Goal: Transaction & Acquisition: Purchase product/service

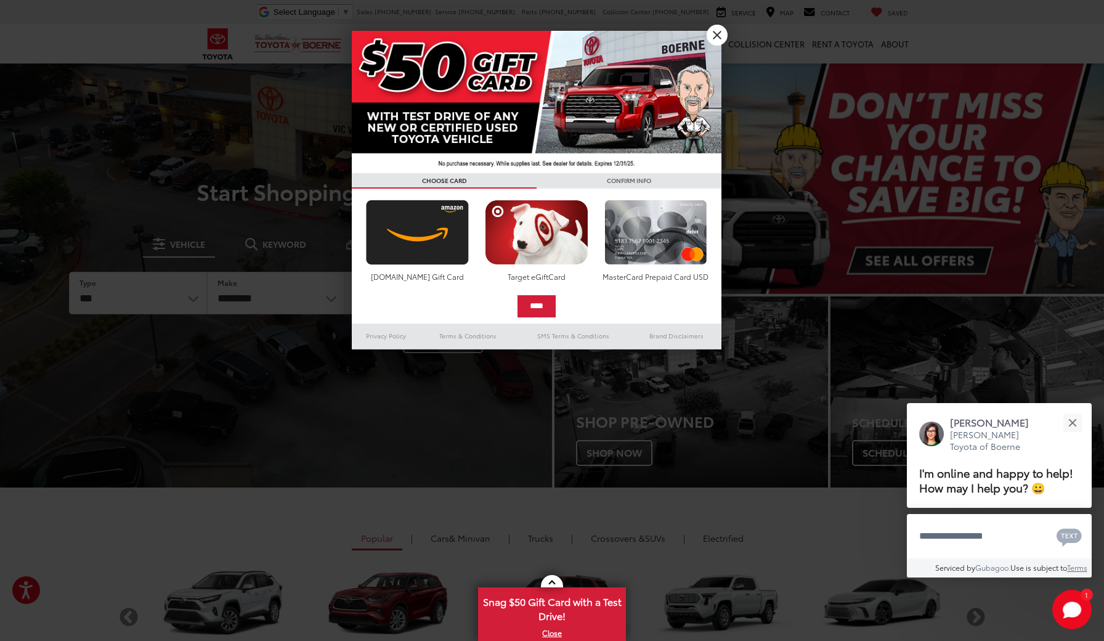
click at [716, 36] on link "X" at bounding box center [717, 35] width 21 height 21
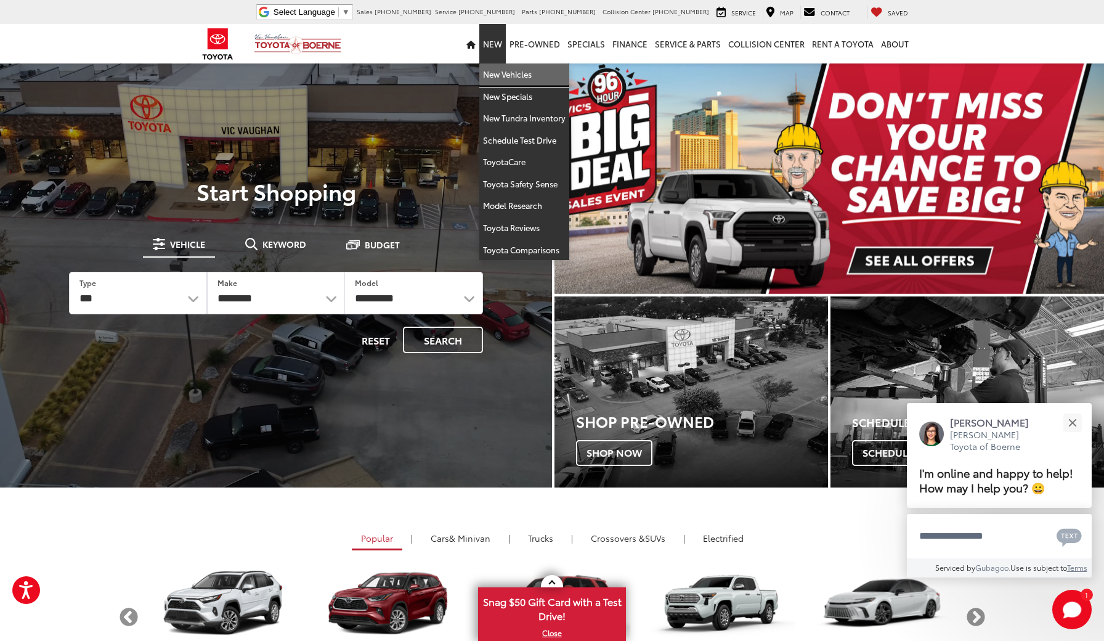
click at [502, 76] on link "New Vehicles" at bounding box center [524, 74] width 90 height 22
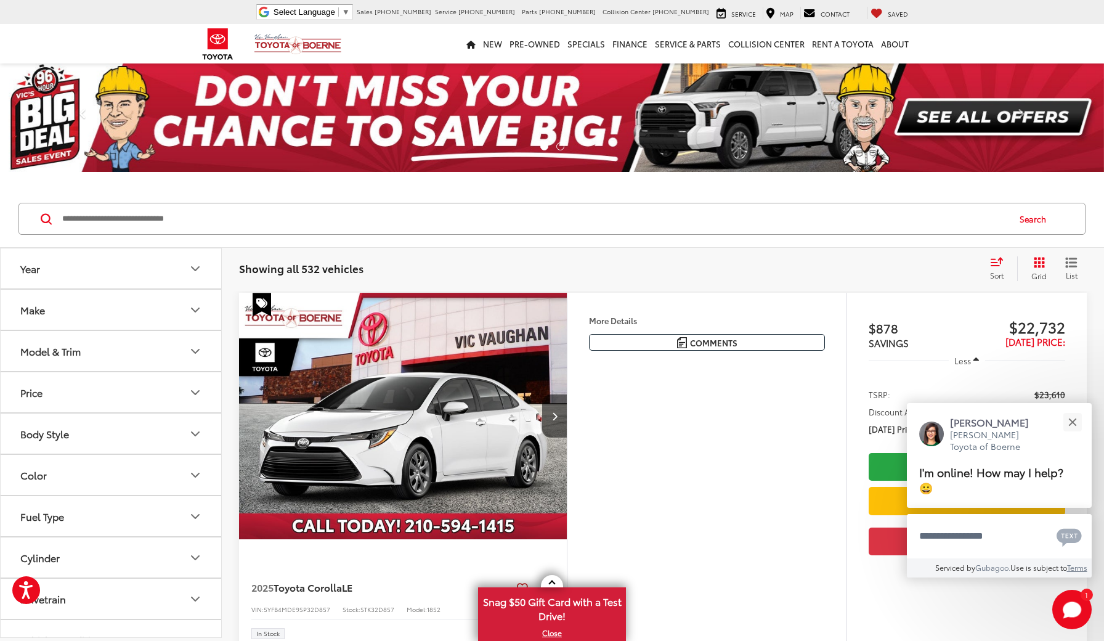
click at [197, 314] on icon "Make" at bounding box center [195, 310] width 15 height 15
click at [65, 368] on label "Toyota (532)" at bounding box center [56, 364] width 50 height 50
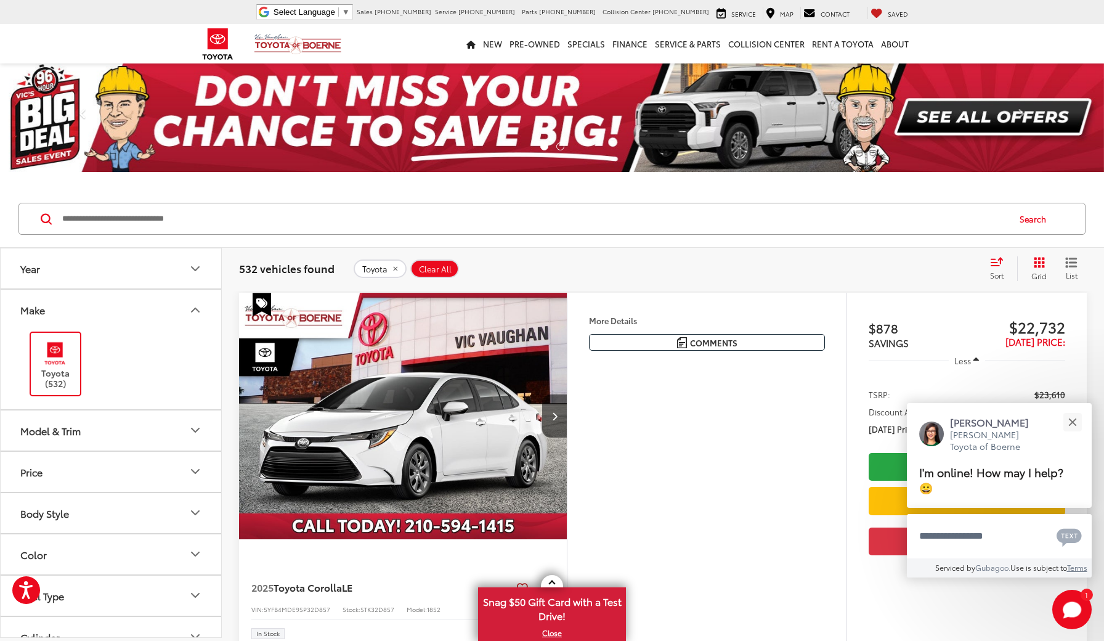
click at [198, 269] on icon "Year" at bounding box center [195, 268] width 15 height 15
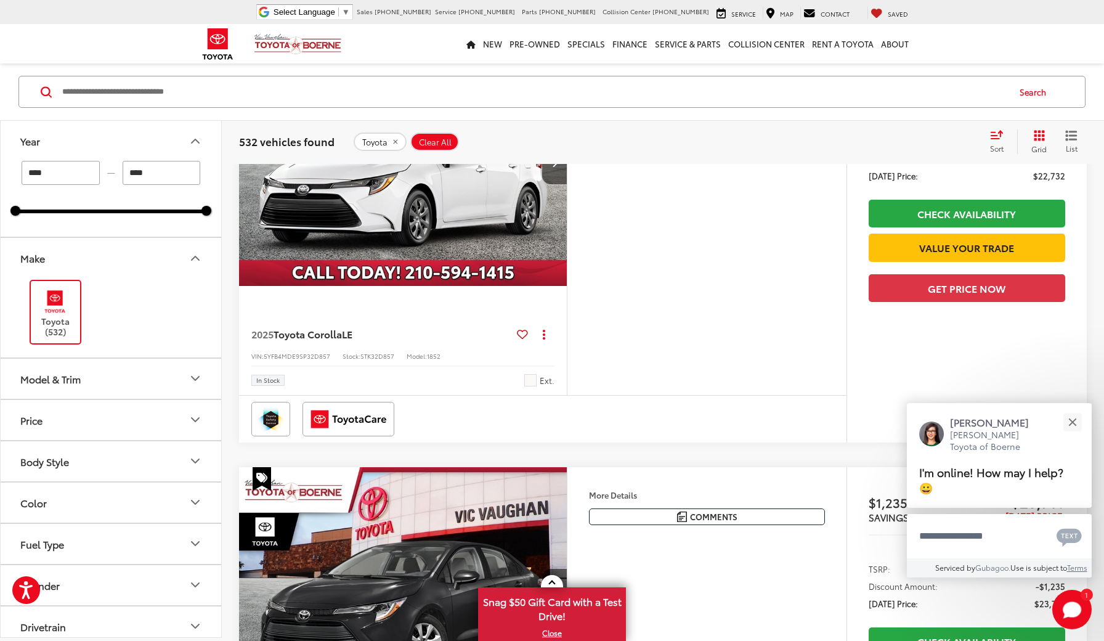
scroll to position [258, 0]
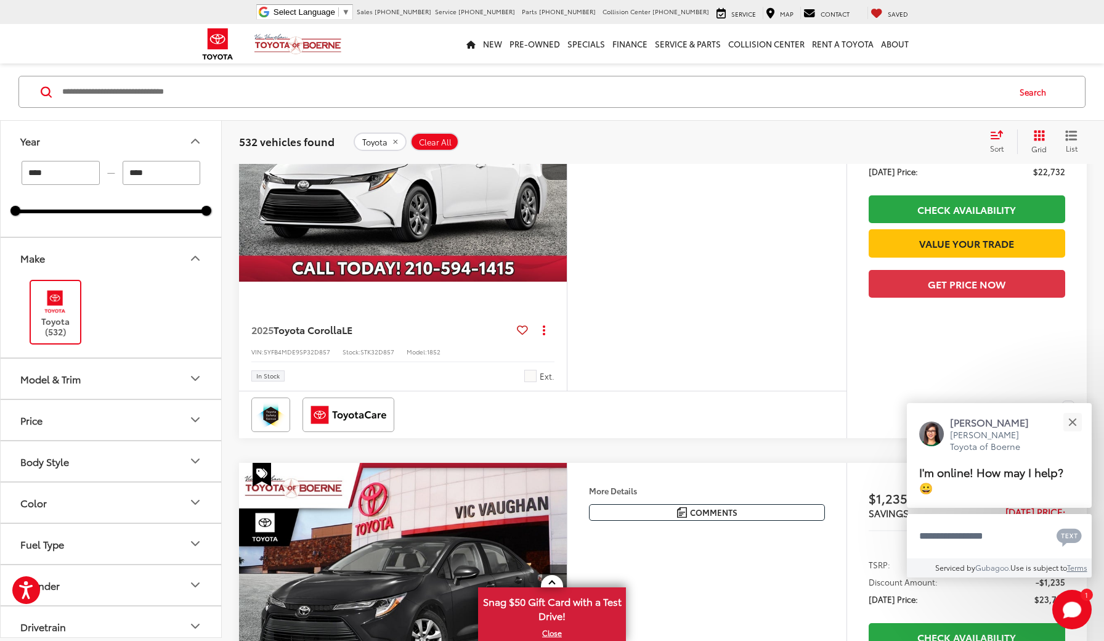
click at [196, 373] on icon "Model & Trim" at bounding box center [195, 378] width 15 height 15
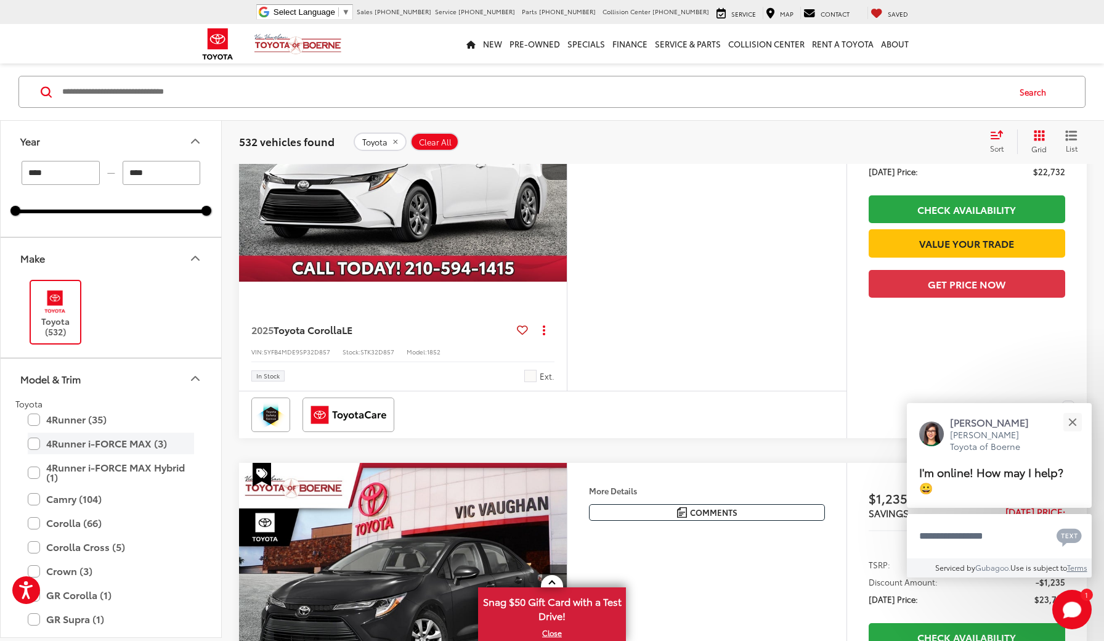
click at [34, 441] on label "4Runner i-FORCE MAX (3)" at bounding box center [111, 444] width 166 height 22
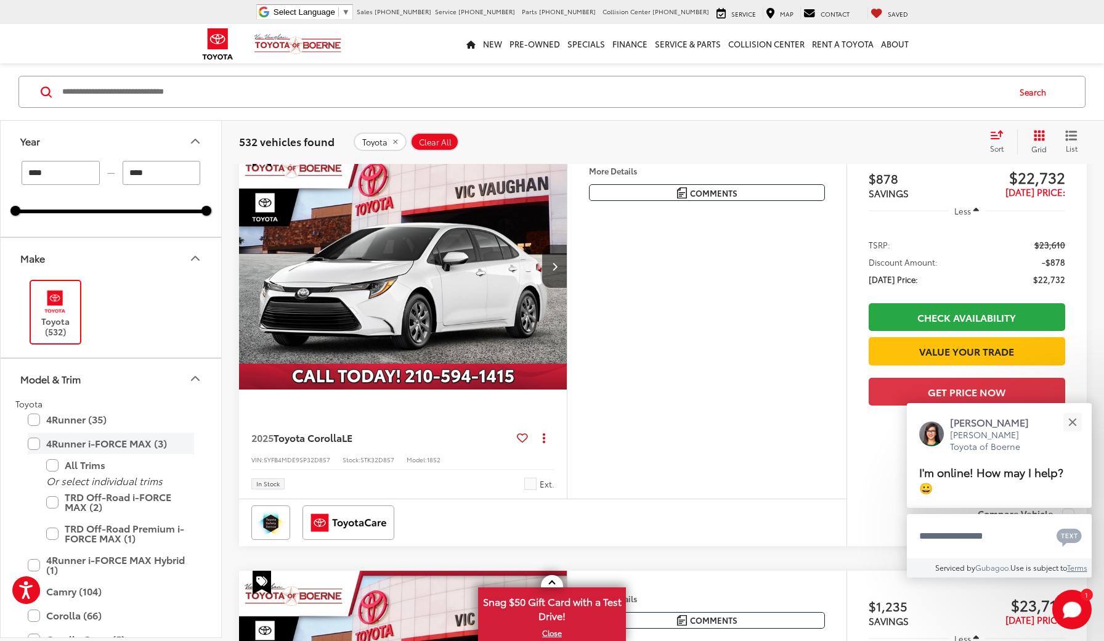
type input "****"
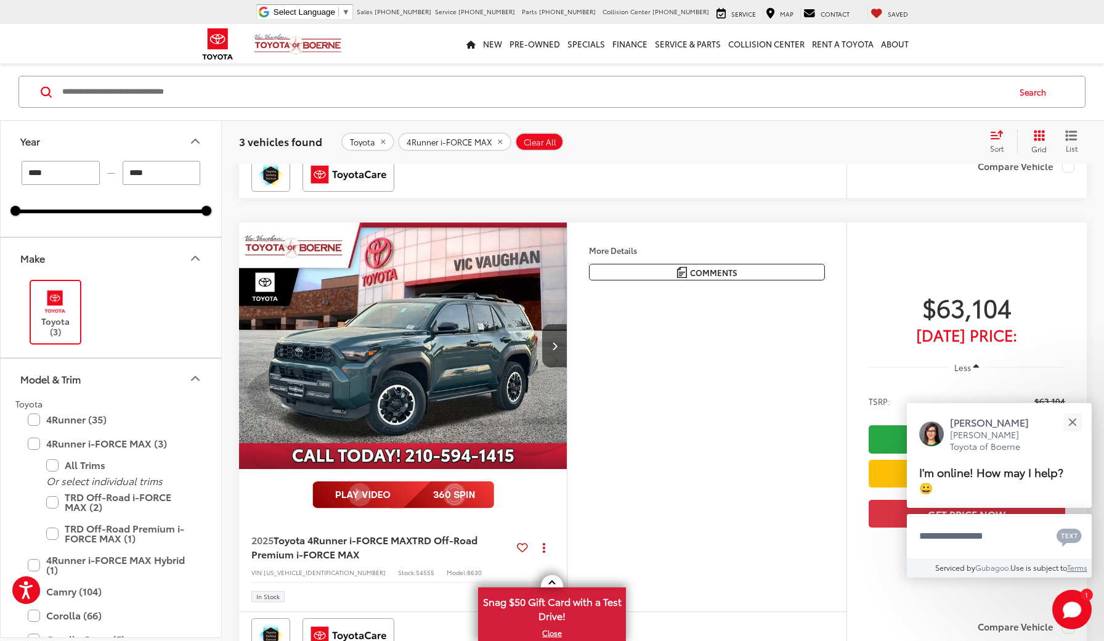
scroll to position [997, 0]
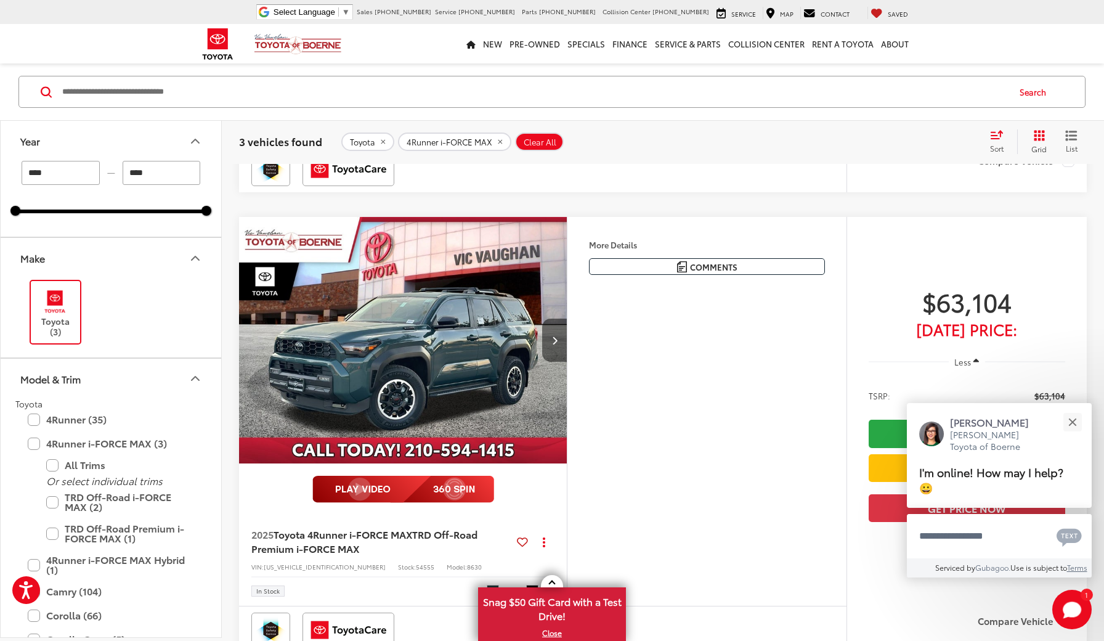
click at [558, 337] on button "Next image" at bounding box center [554, 340] width 25 height 43
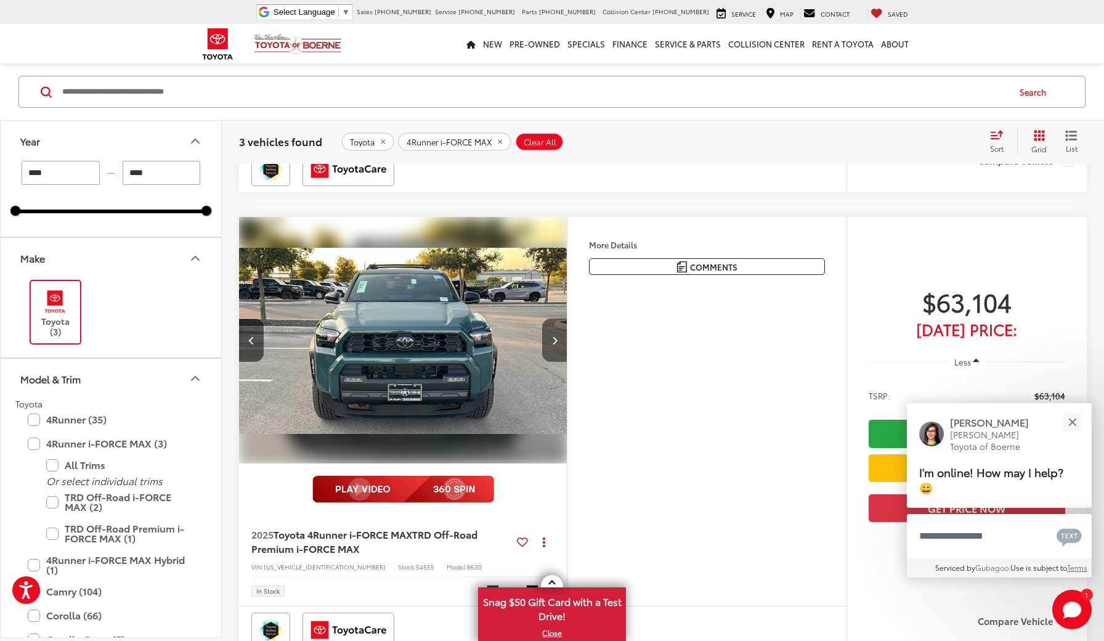
click at [558, 337] on button "Next image" at bounding box center [554, 340] width 25 height 43
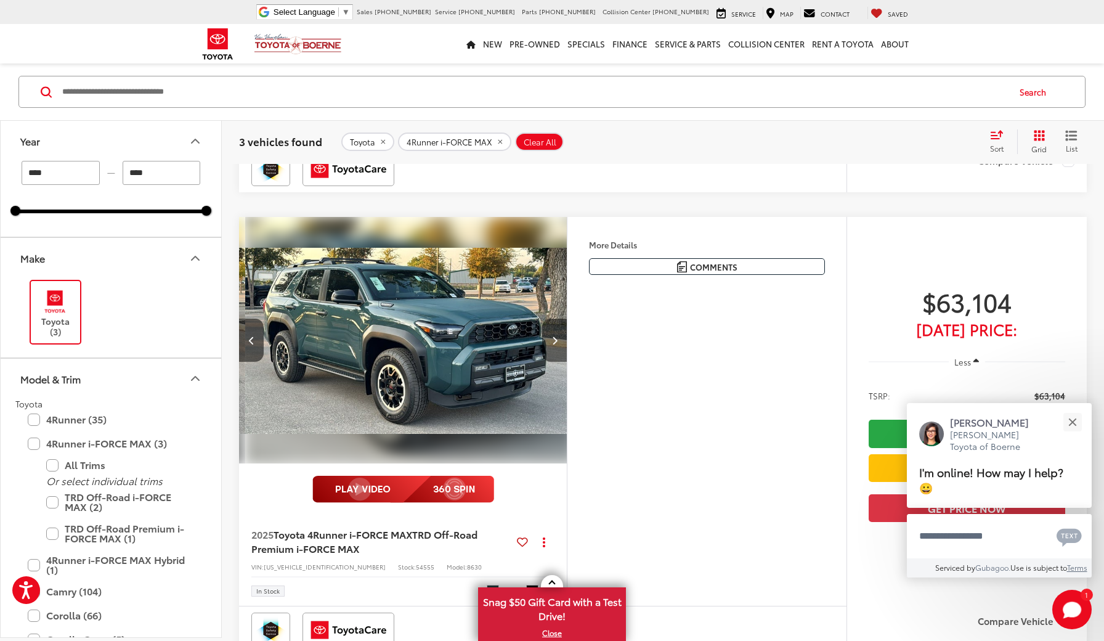
scroll to position [0, 660]
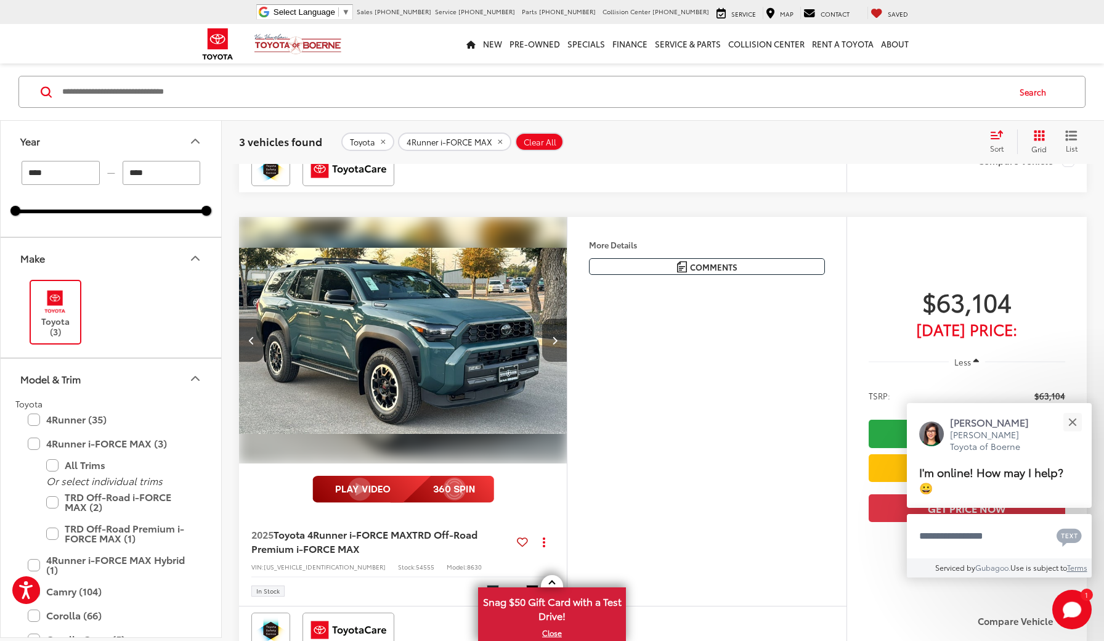
click at [558, 337] on button "Next image" at bounding box center [554, 340] width 25 height 43
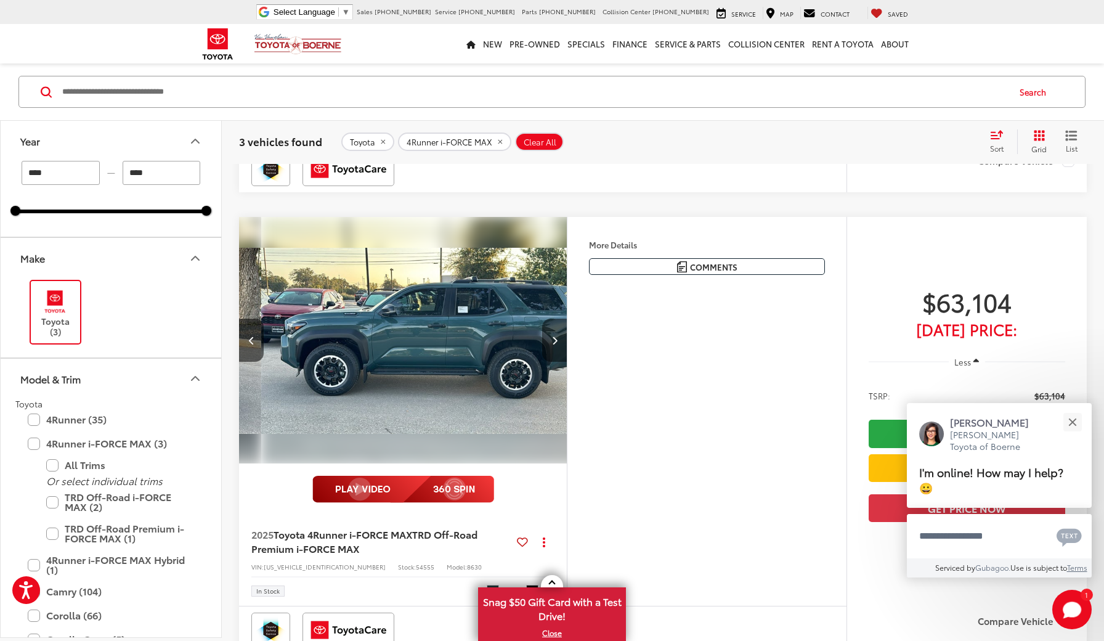
scroll to position [0, 990]
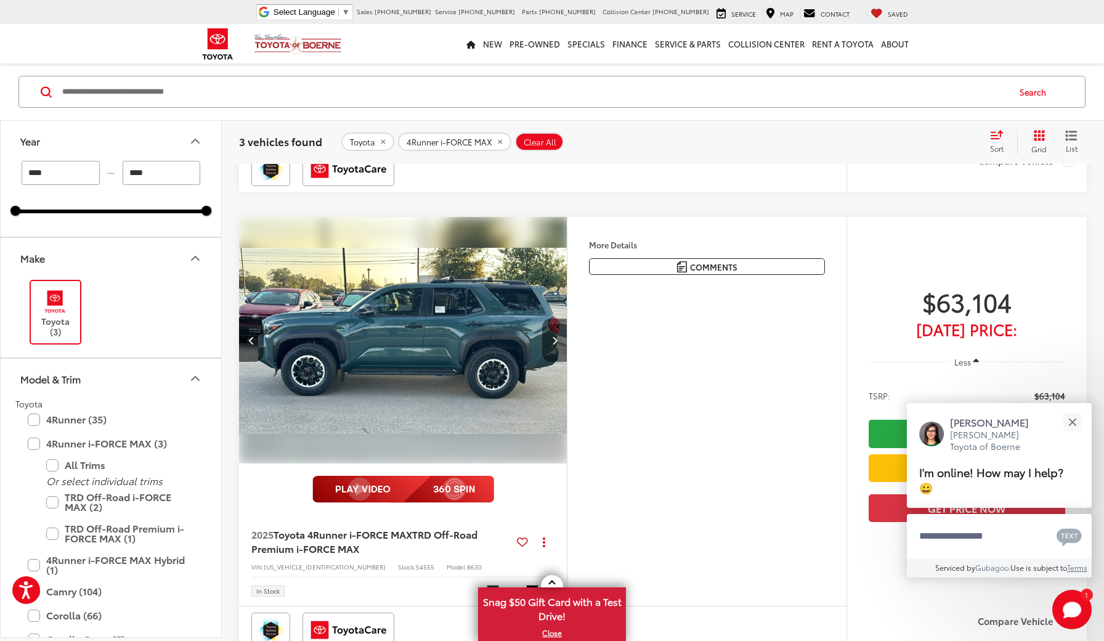
click at [558, 337] on button "Next image" at bounding box center [554, 340] width 25 height 43
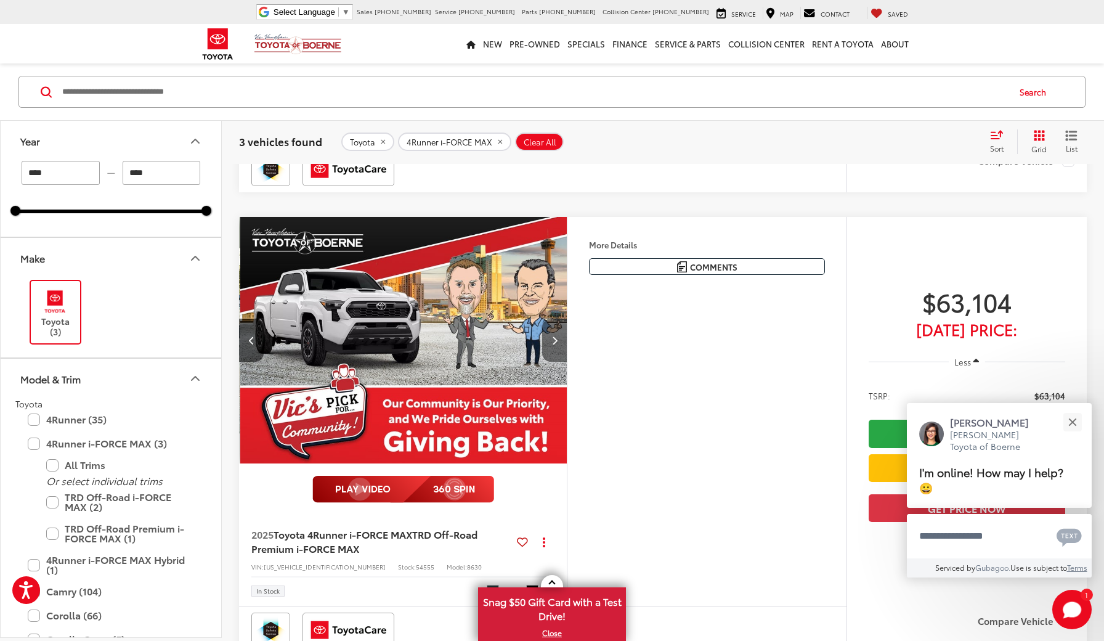
scroll to position [0, 1320]
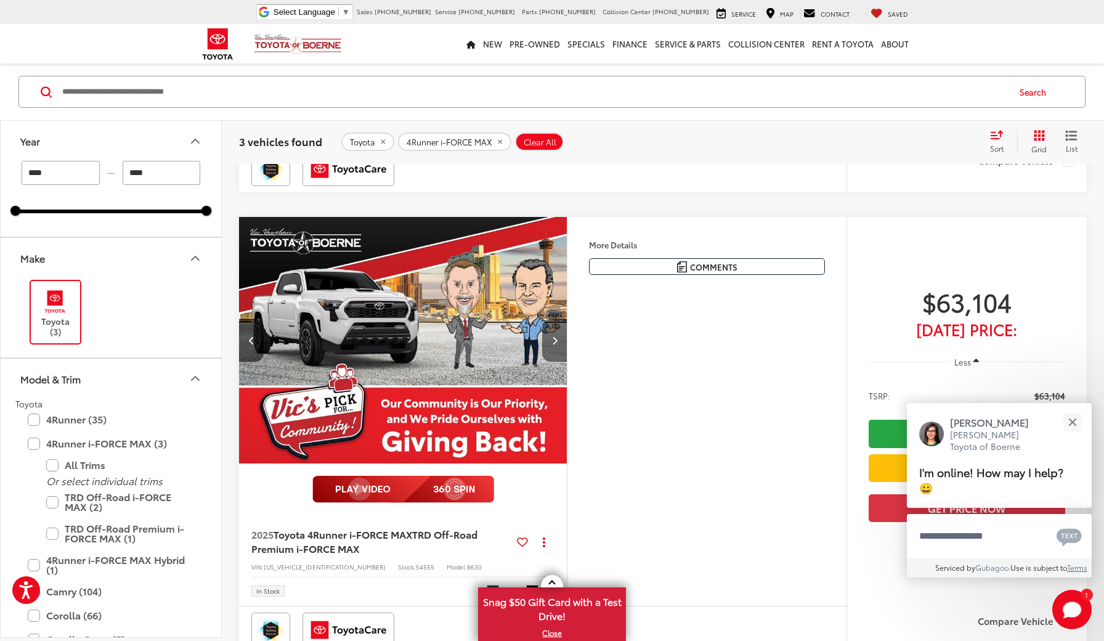
click at [558, 337] on button "Next image" at bounding box center [554, 340] width 25 height 43
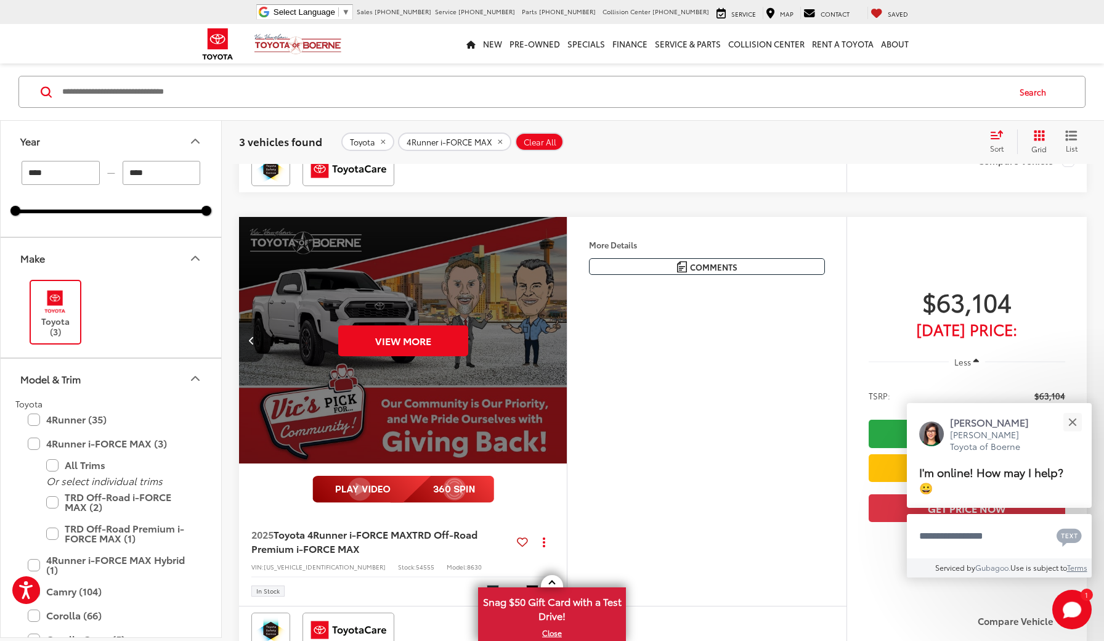
click at [558, 337] on div "View More" at bounding box center [404, 341] width 330 height 248
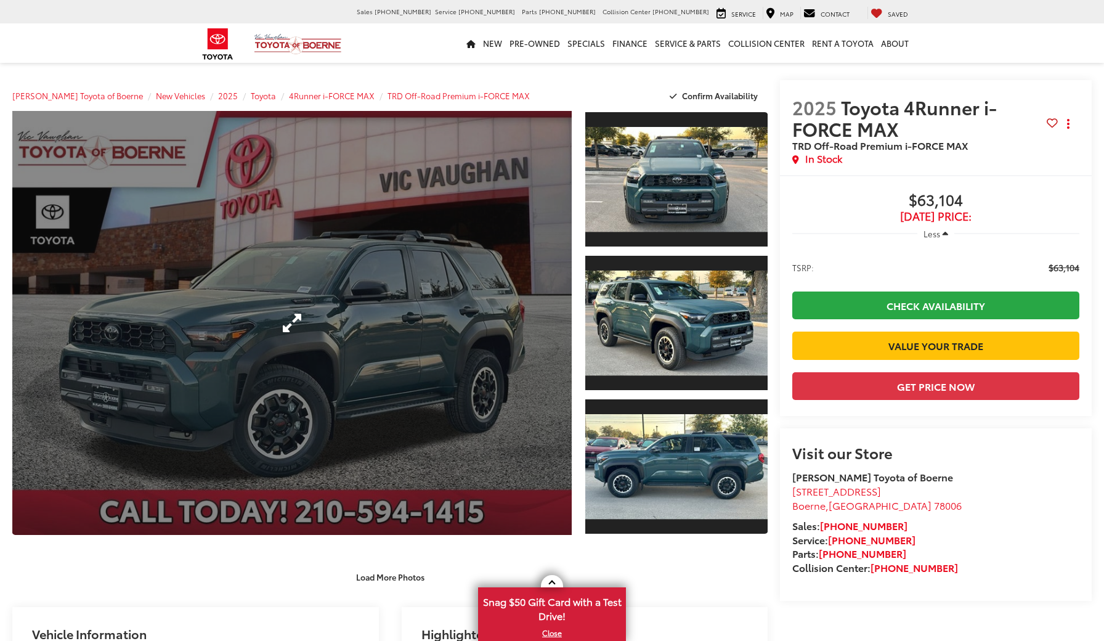
click at [301, 326] on link "Expand Photo 0" at bounding box center [292, 323] width 560 height 424
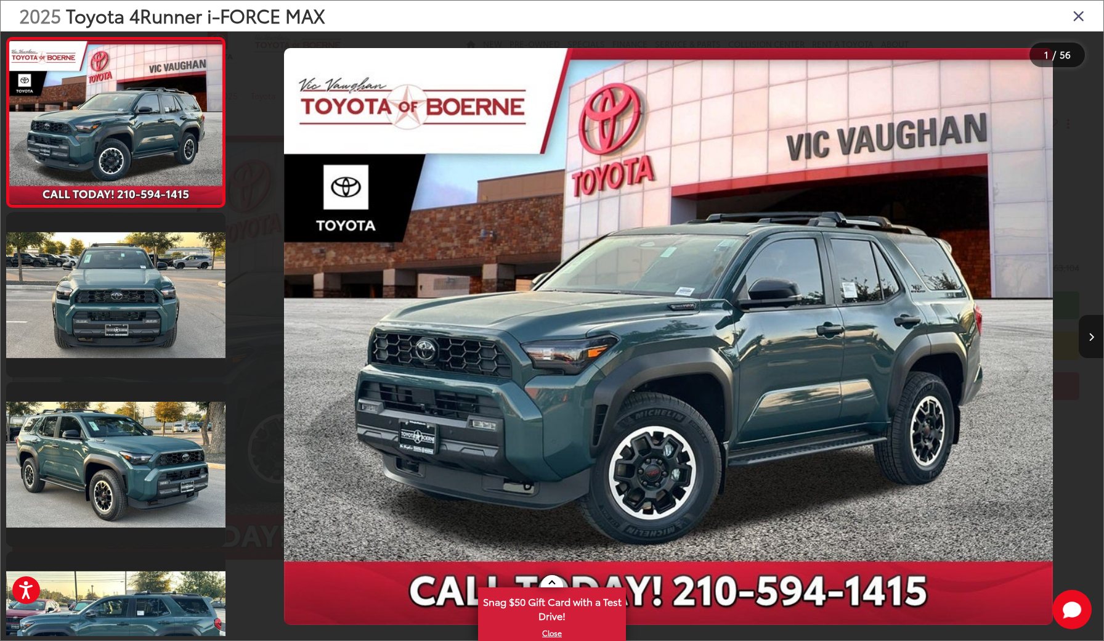
click at [1095, 349] on button "Next image" at bounding box center [1091, 336] width 25 height 43
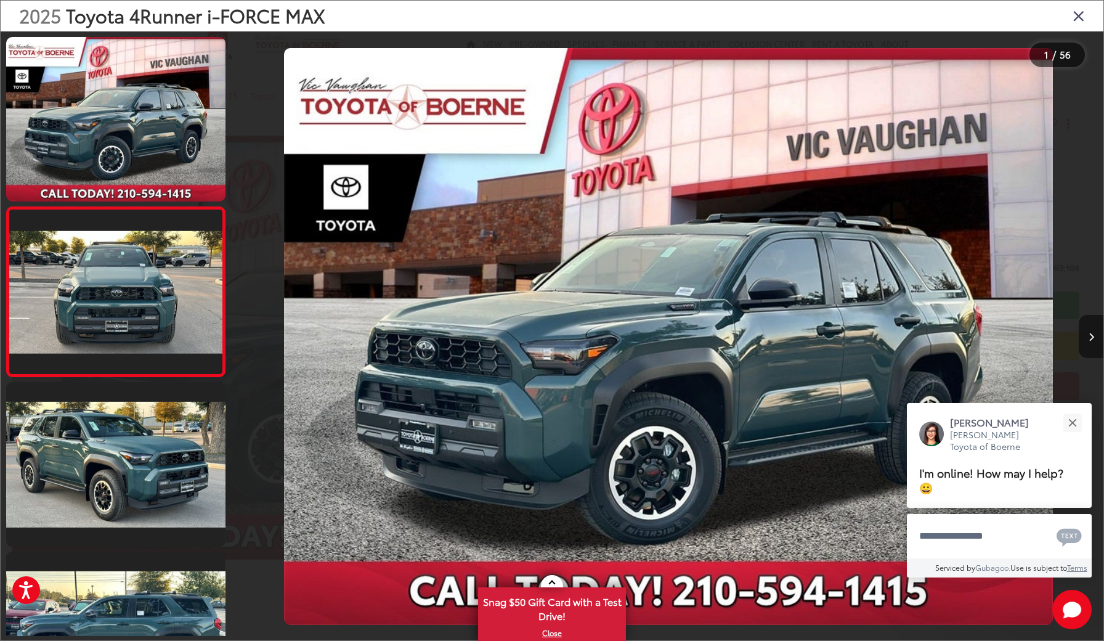
scroll to position [0, 870]
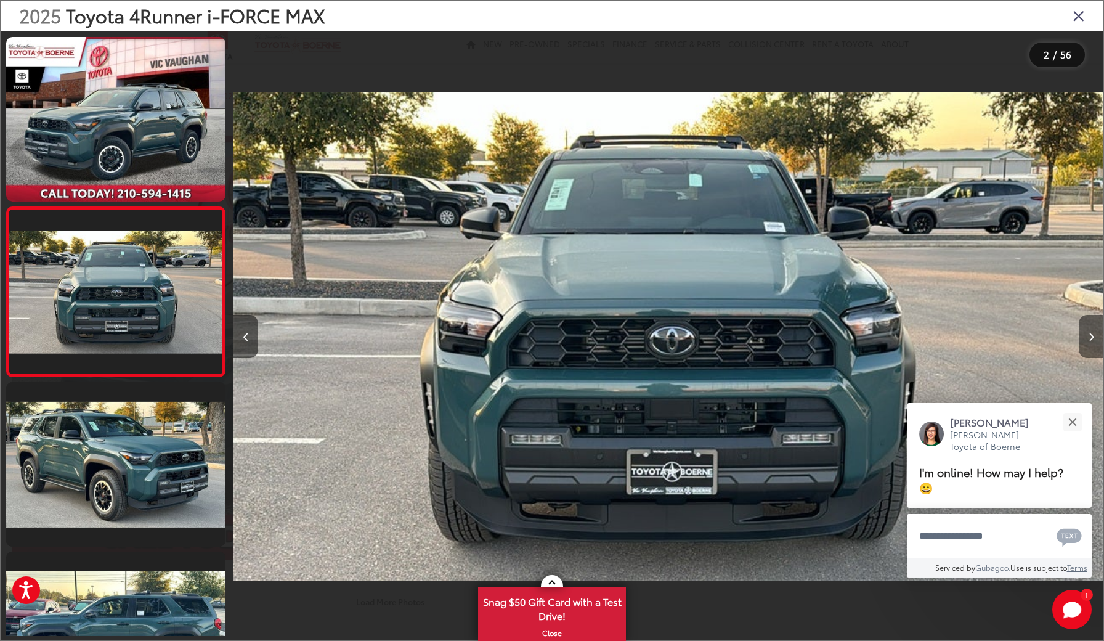
click at [1095, 349] on button "Next image" at bounding box center [1091, 336] width 25 height 43
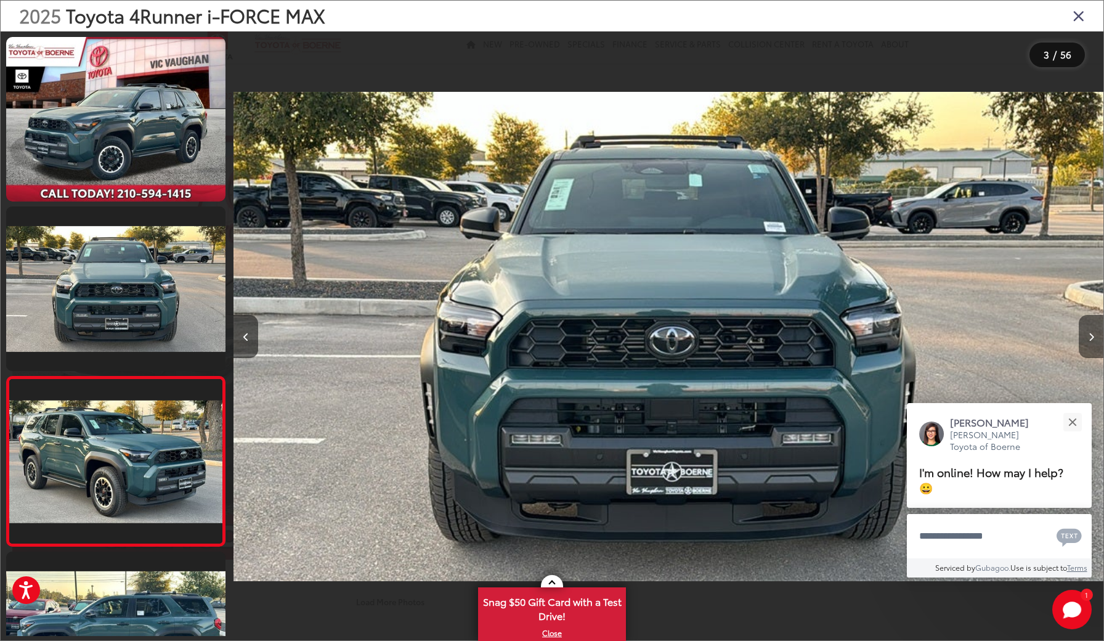
scroll to position [161, 0]
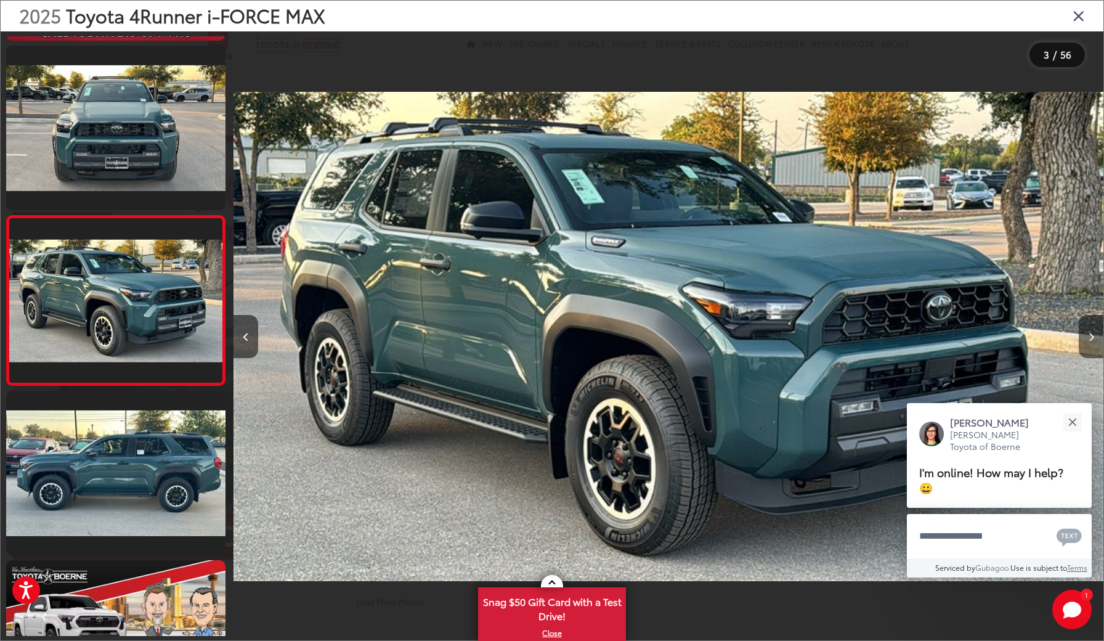
click at [1095, 349] on button "Next image" at bounding box center [1091, 336] width 25 height 43
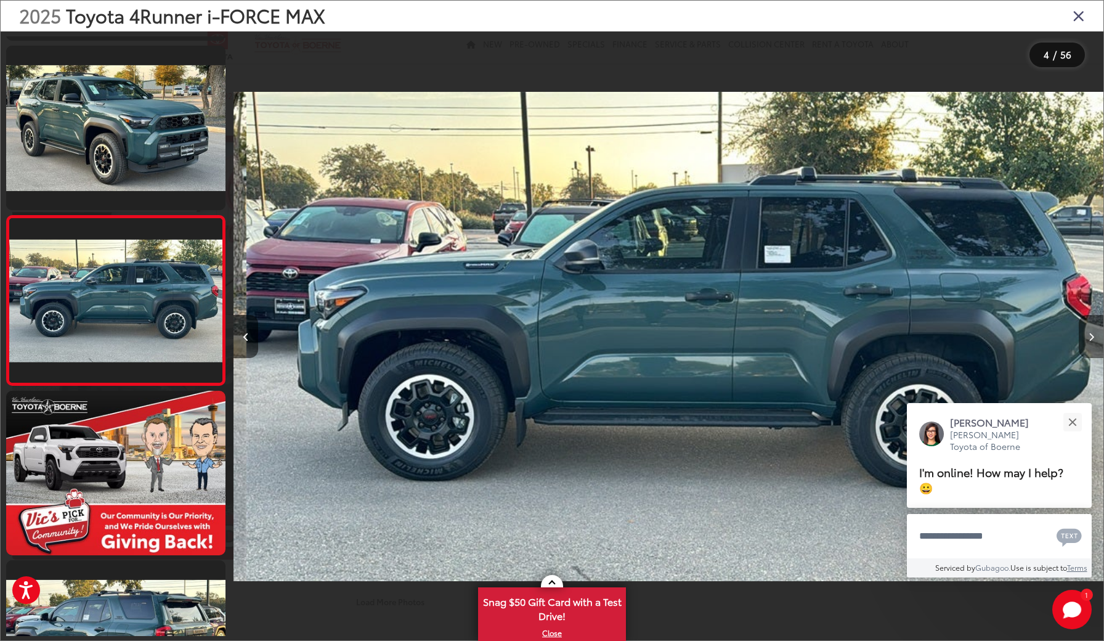
scroll to position [0, 2611]
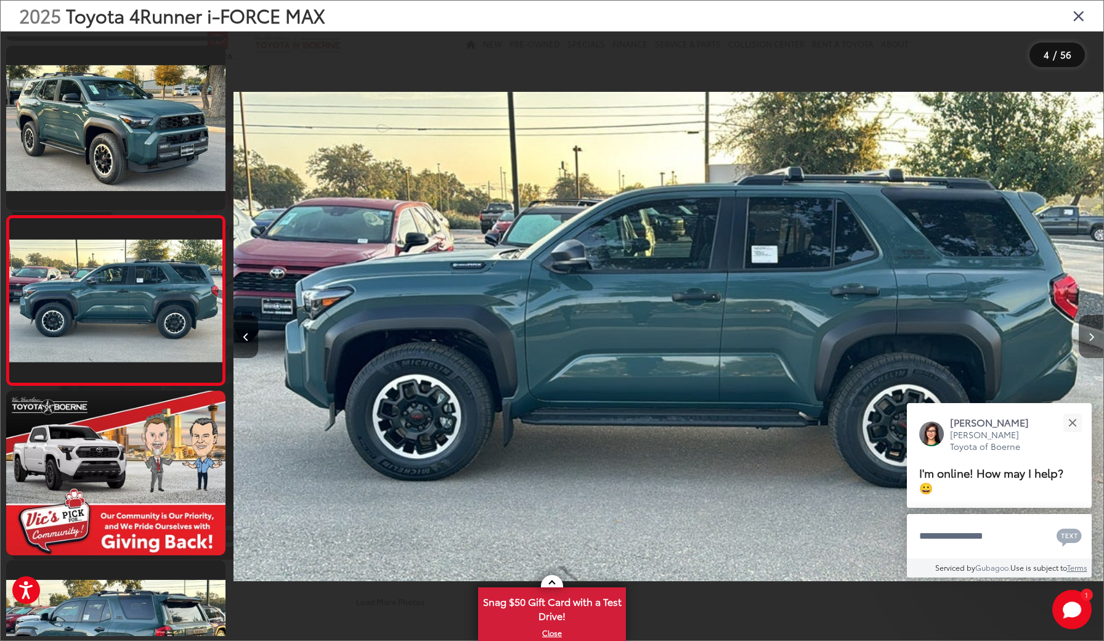
click at [1091, 343] on button "Next image" at bounding box center [1091, 336] width 25 height 43
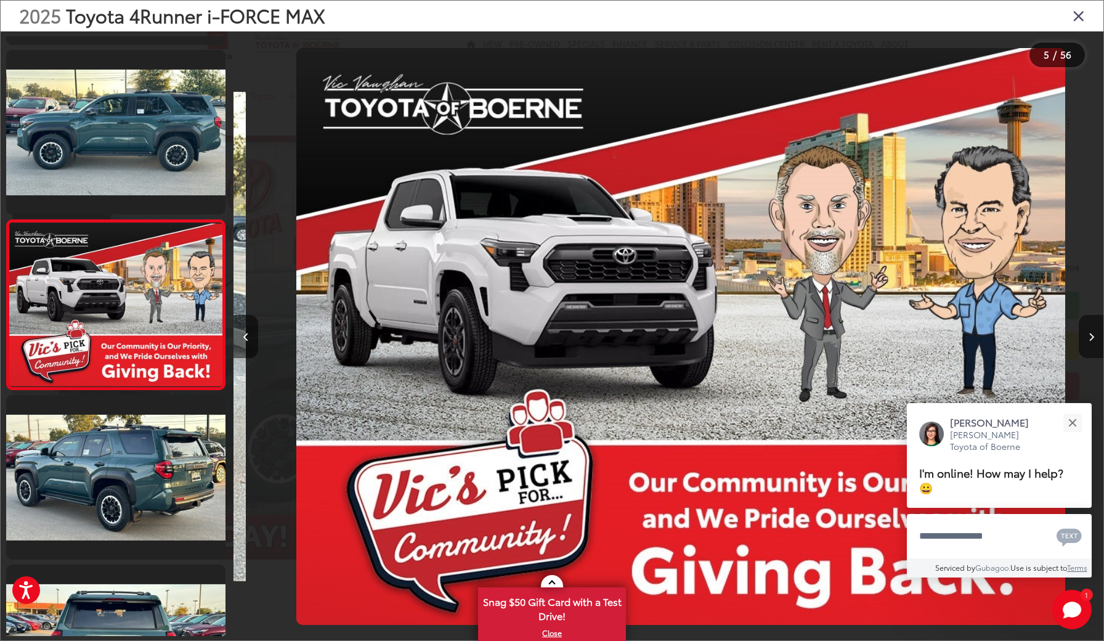
scroll to position [500, 0]
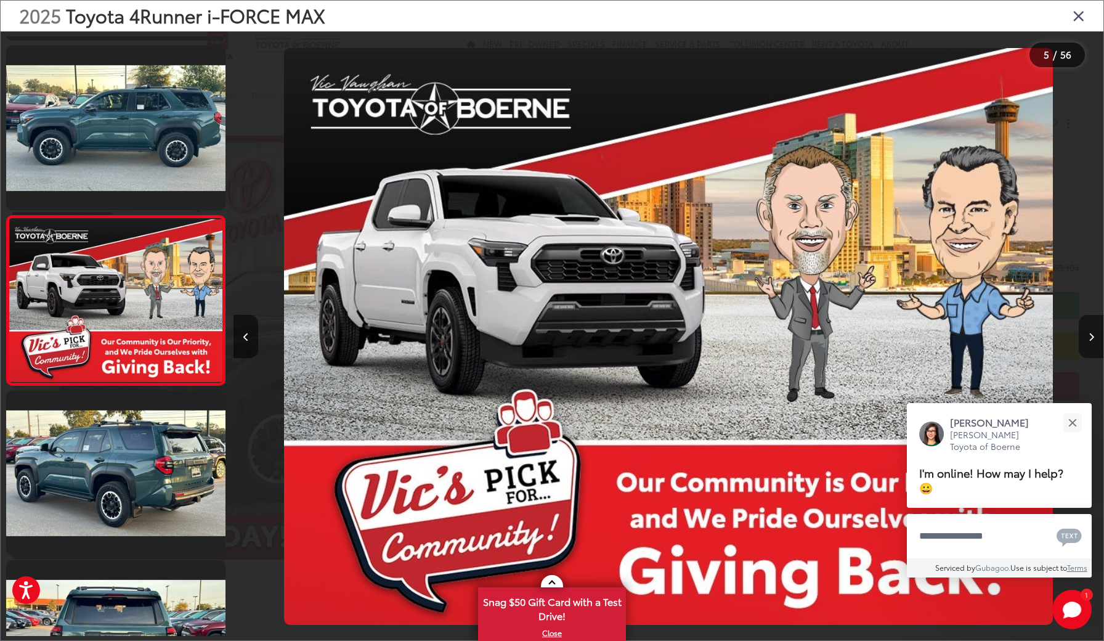
click at [1091, 343] on button "Next image" at bounding box center [1091, 336] width 25 height 43
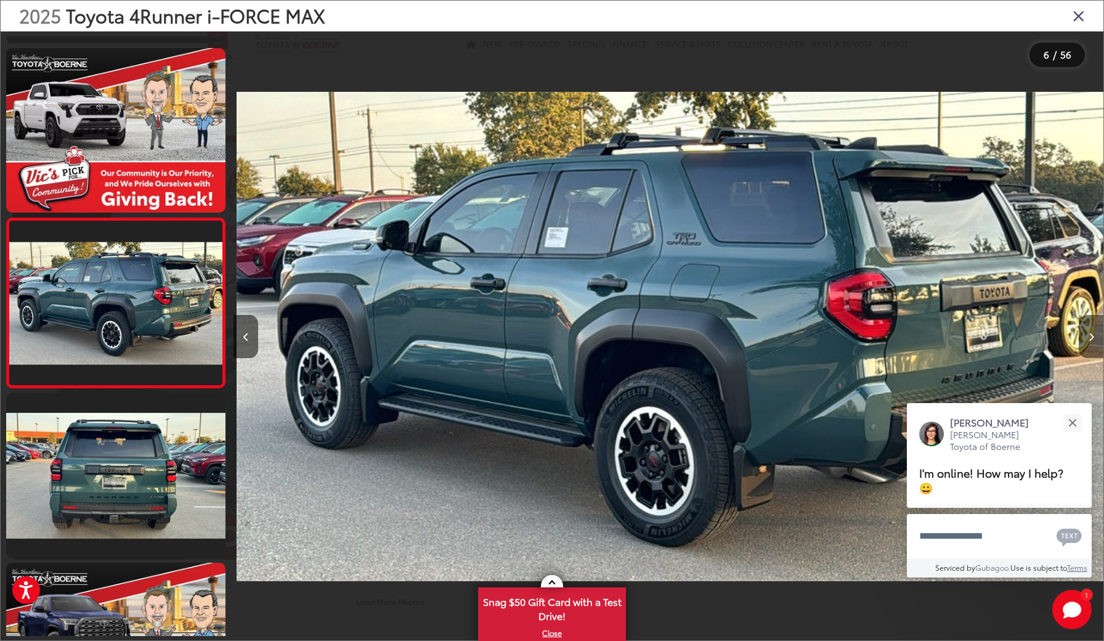
scroll to position [669, 0]
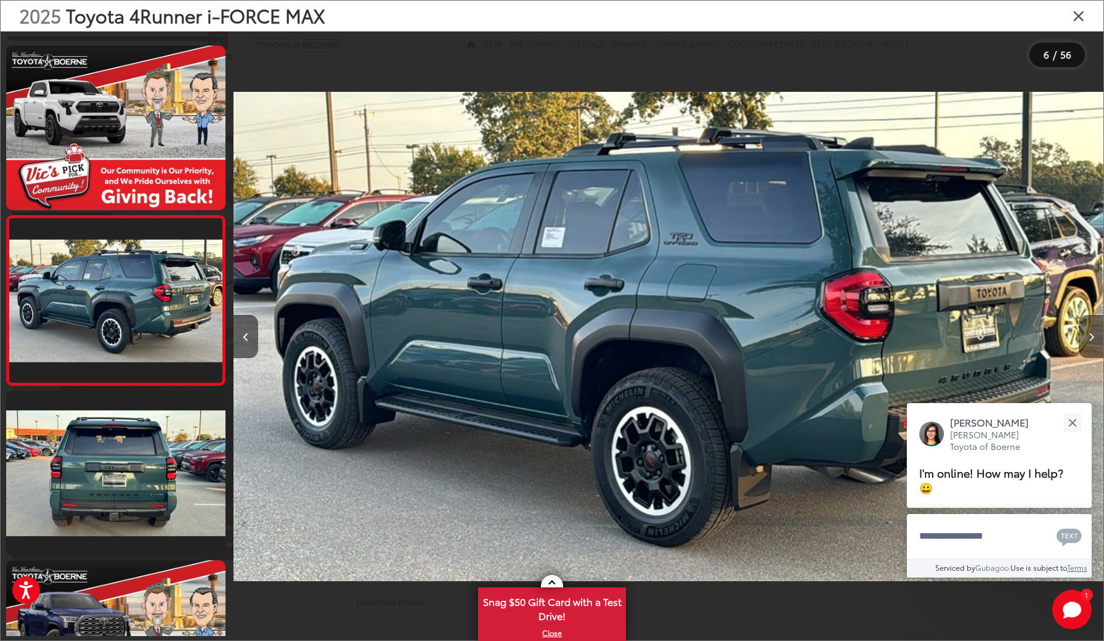
click at [1091, 343] on button "Next image" at bounding box center [1091, 336] width 25 height 43
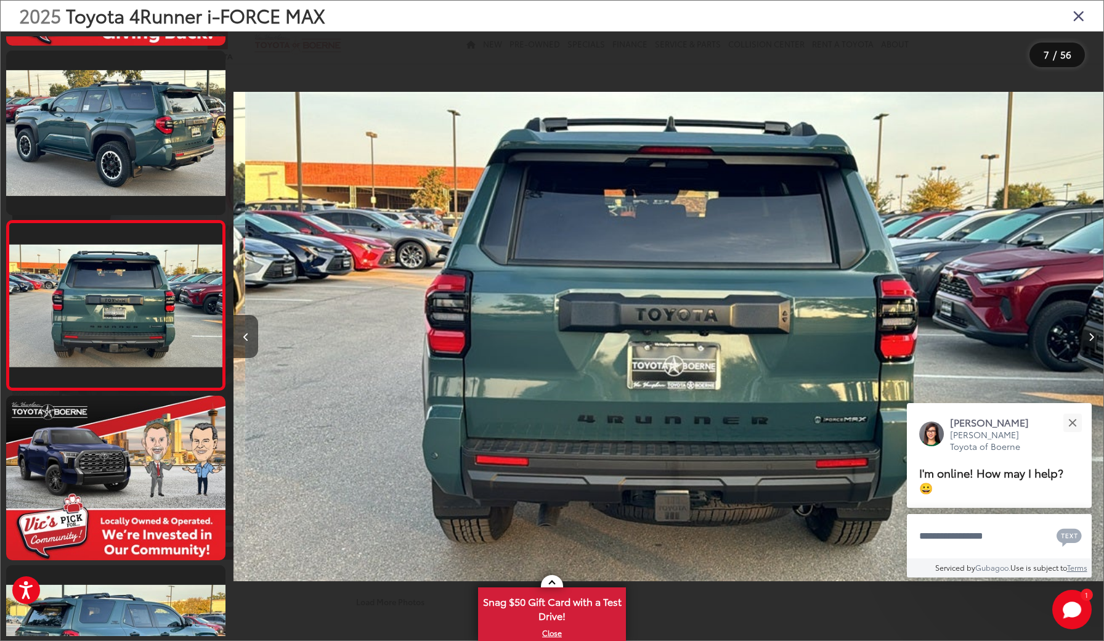
scroll to position [0, 5221]
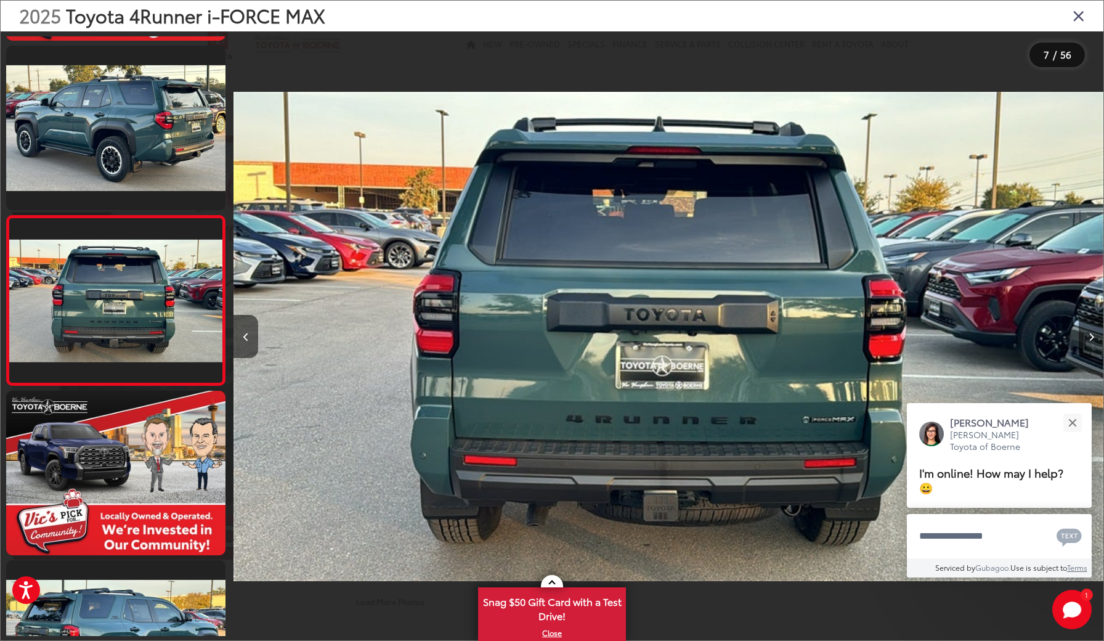
click at [1091, 343] on button "Next image" at bounding box center [1091, 336] width 25 height 43
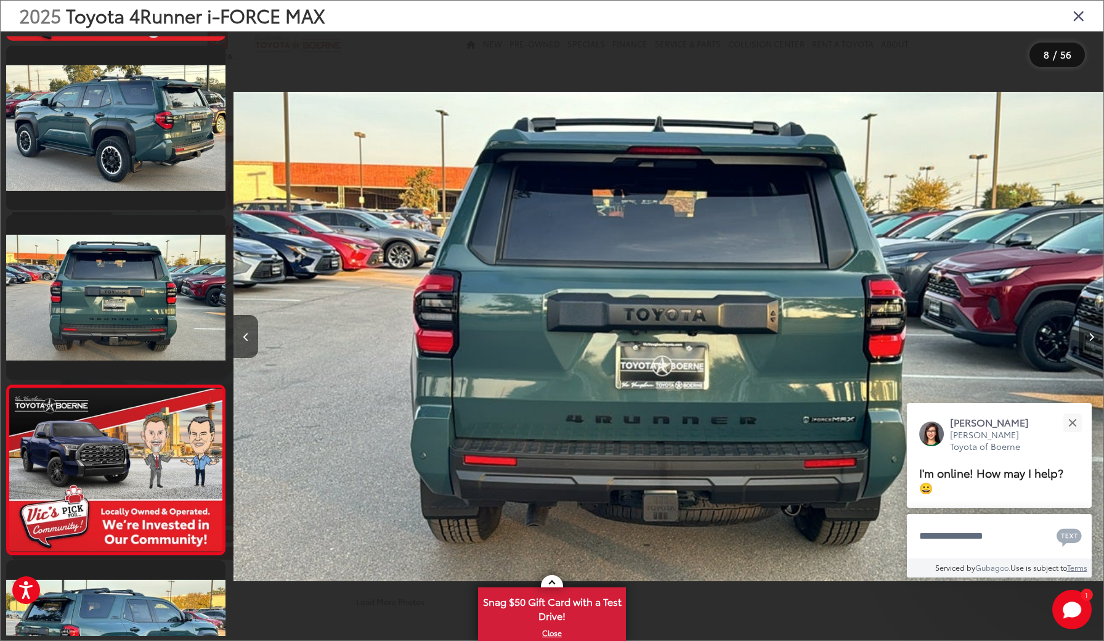
scroll to position [0, 6092]
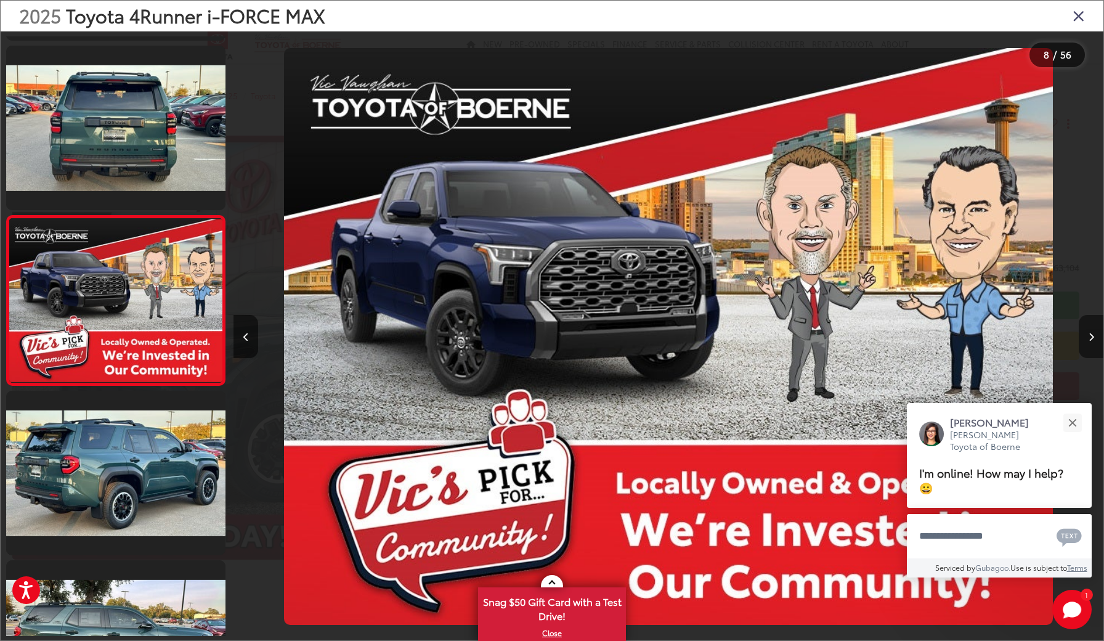
click at [1091, 343] on button "Next image" at bounding box center [1091, 336] width 25 height 43
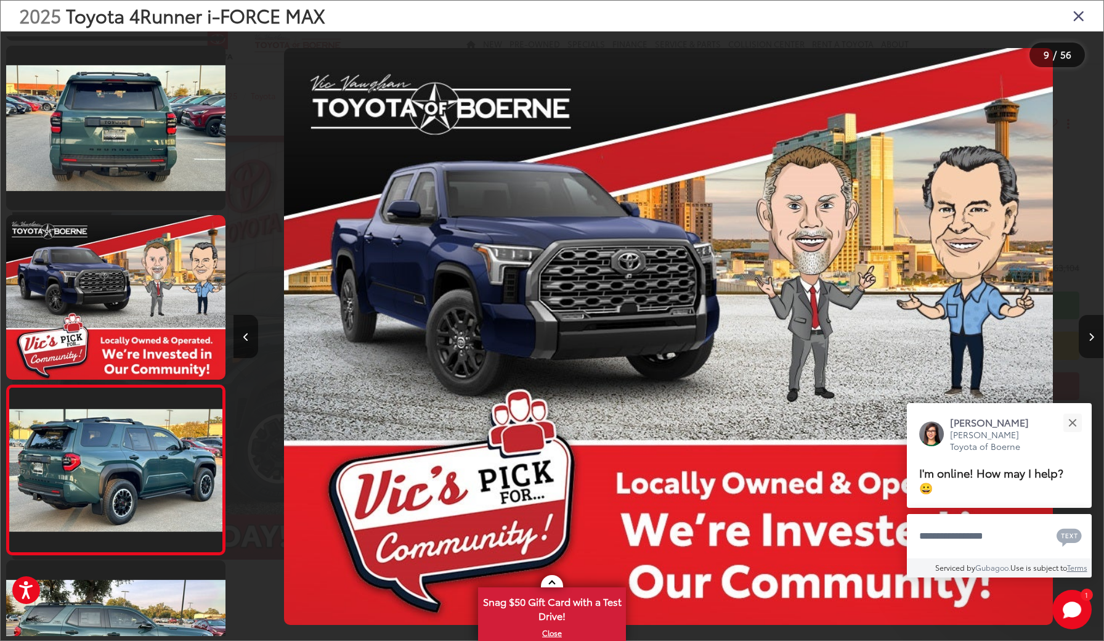
scroll to position [1178, 0]
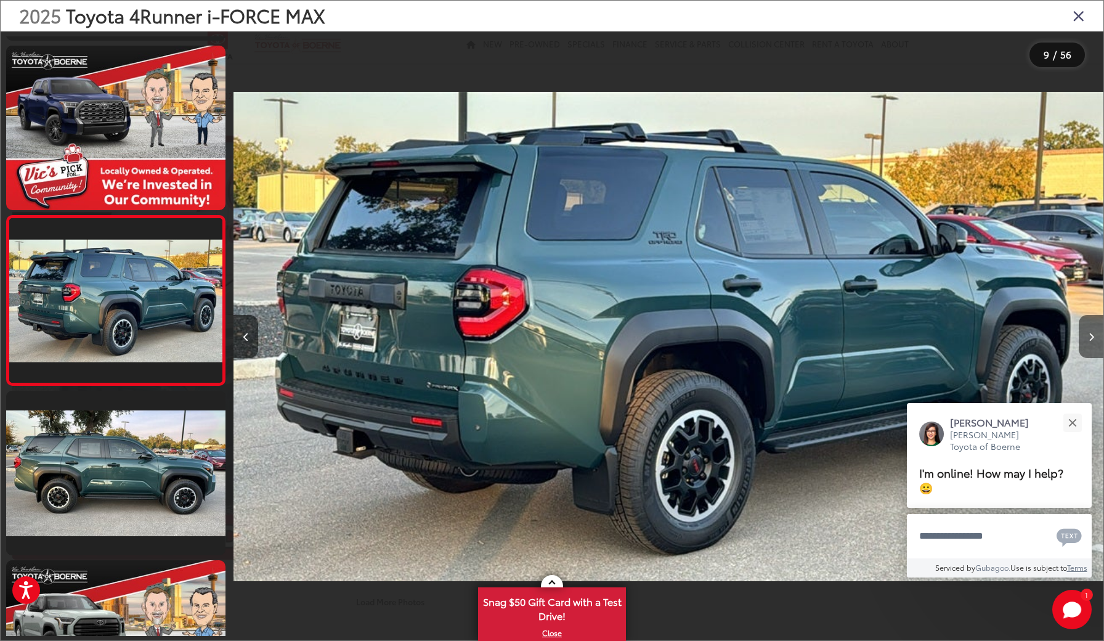
click at [1091, 343] on button "Next image" at bounding box center [1091, 336] width 25 height 43
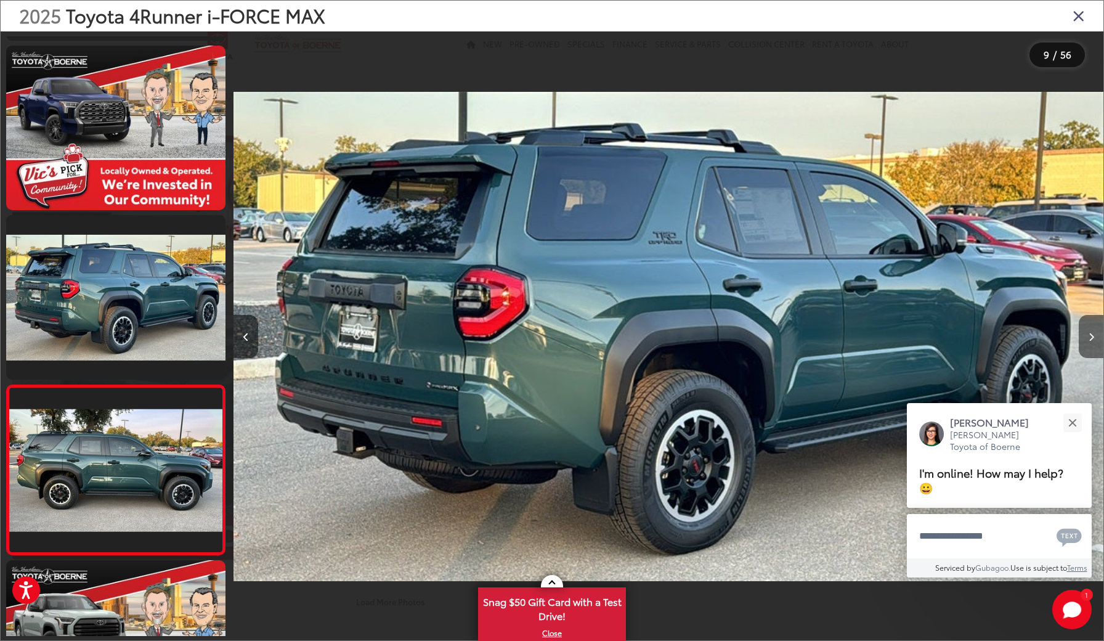
scroll to position [1347, 0]
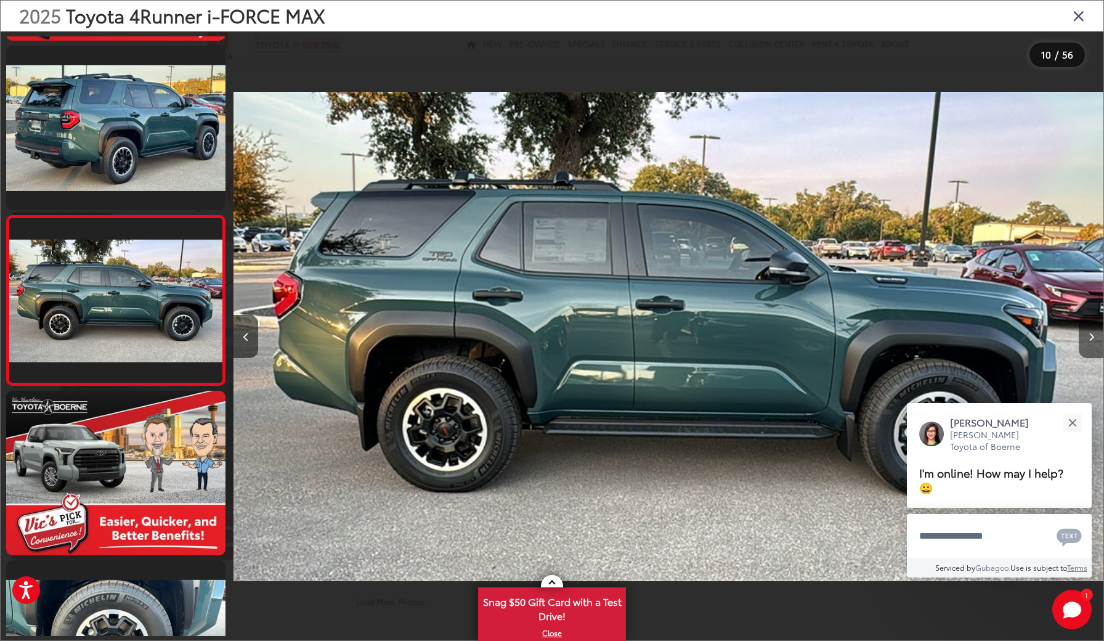
click at [1091, 343] on button "Next image" at bounding box center [1091, 336] width 25 height 43
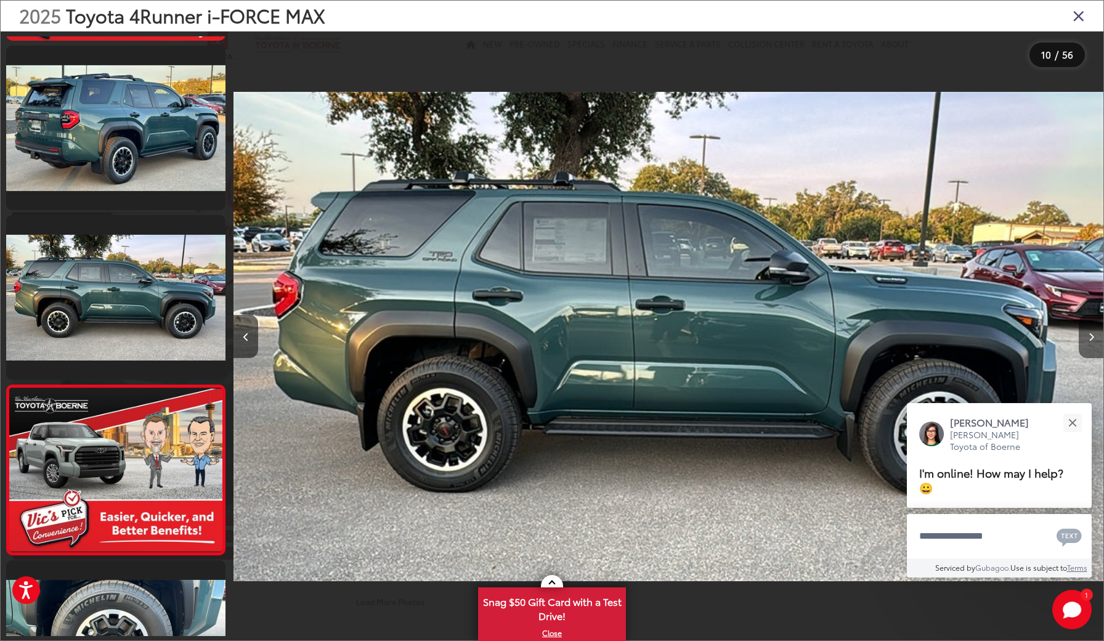
scroll to position [0, 0]
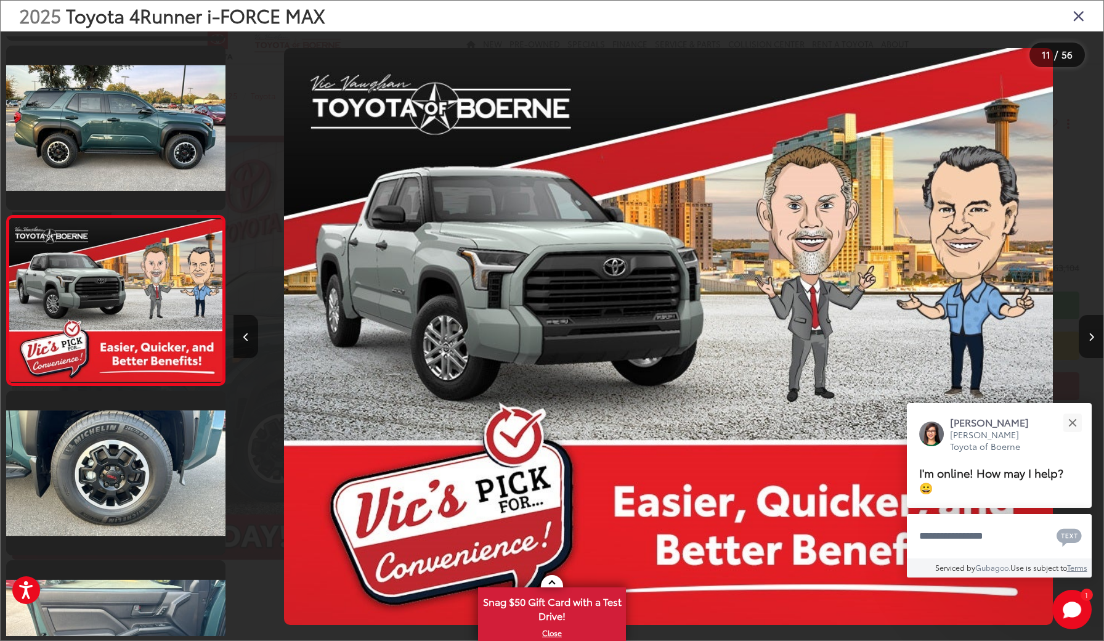
click at [1091, 343] on button "Next image" at bounding box center [1091, 336] width 25 height 43
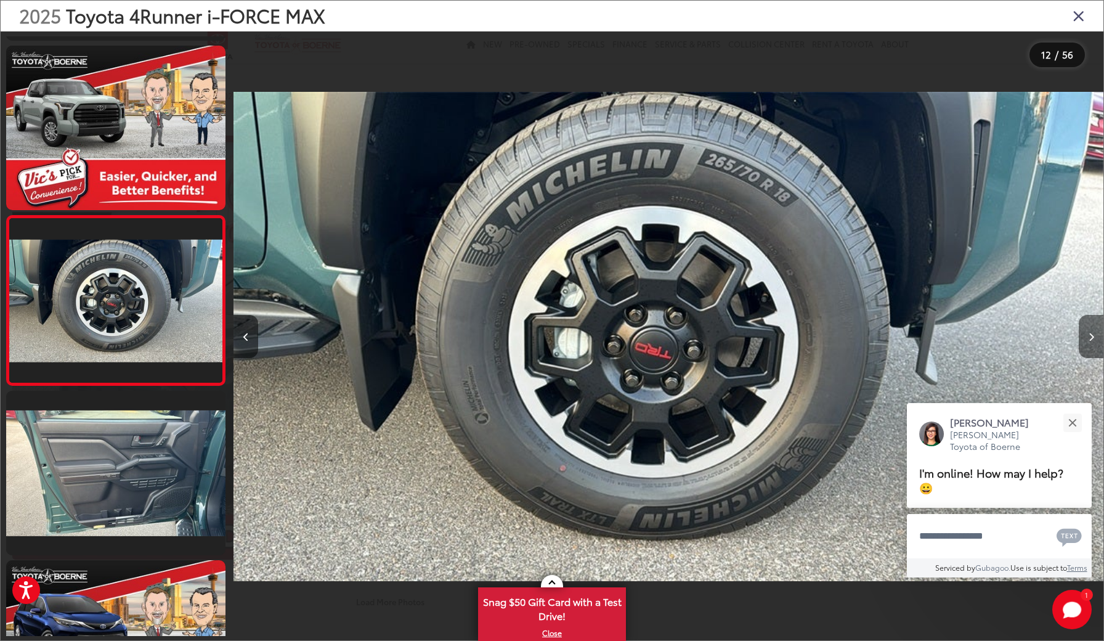
click at [1091, 343] on button "Next image" at bounding box center [1091, 336] width 25 height 43
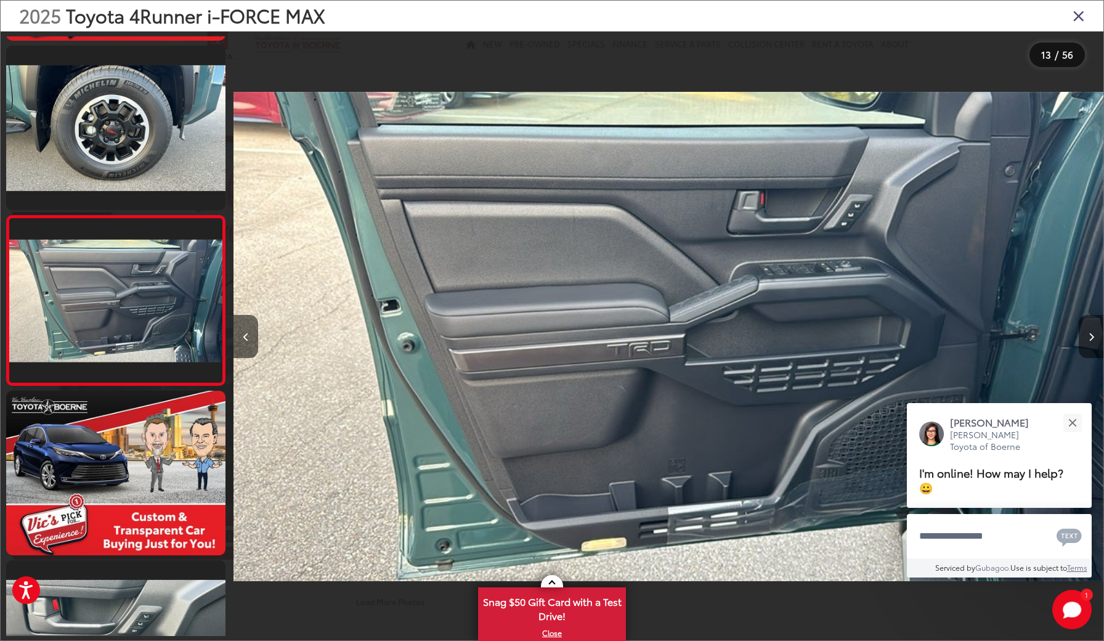
click at [1091, 343] on button "Next image" at bounding box center [1091, 336] width 25 height 43
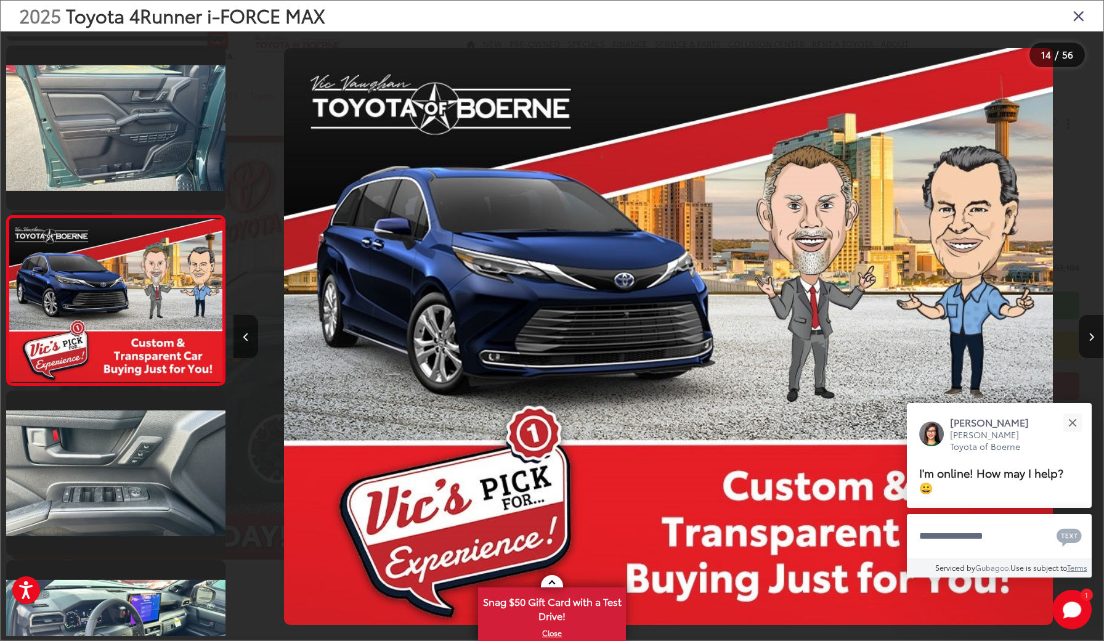
click at [1091, 343] on button "Next image" at bounding box center [1091, 336] width 25 height 43
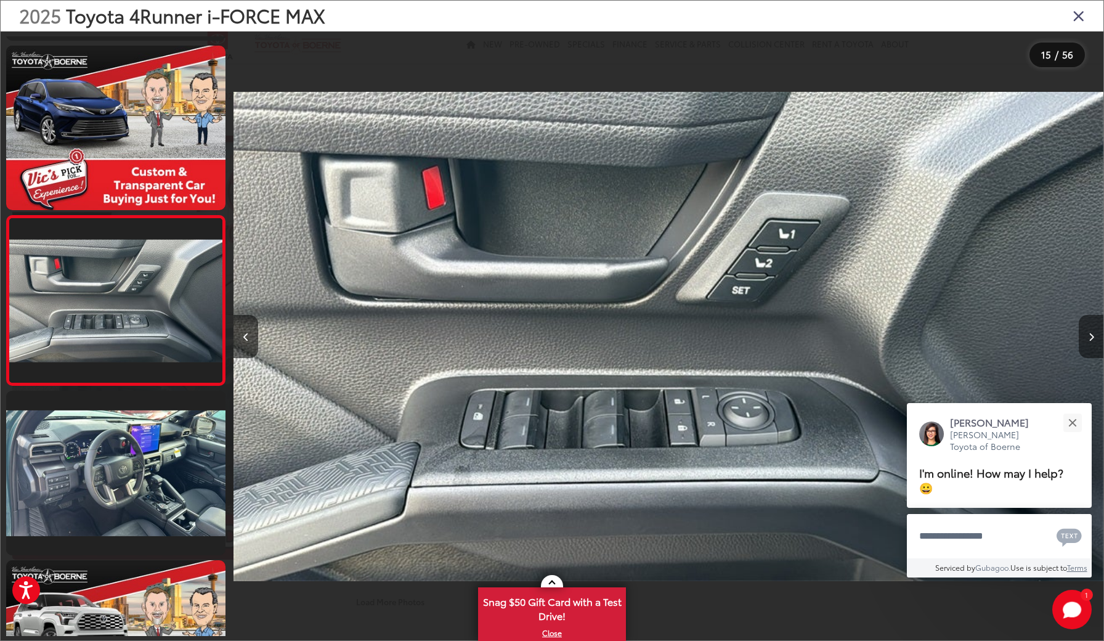
click at [1091, 343] on button "Next image" at bounding box center [1091, 336] width 25 height 43
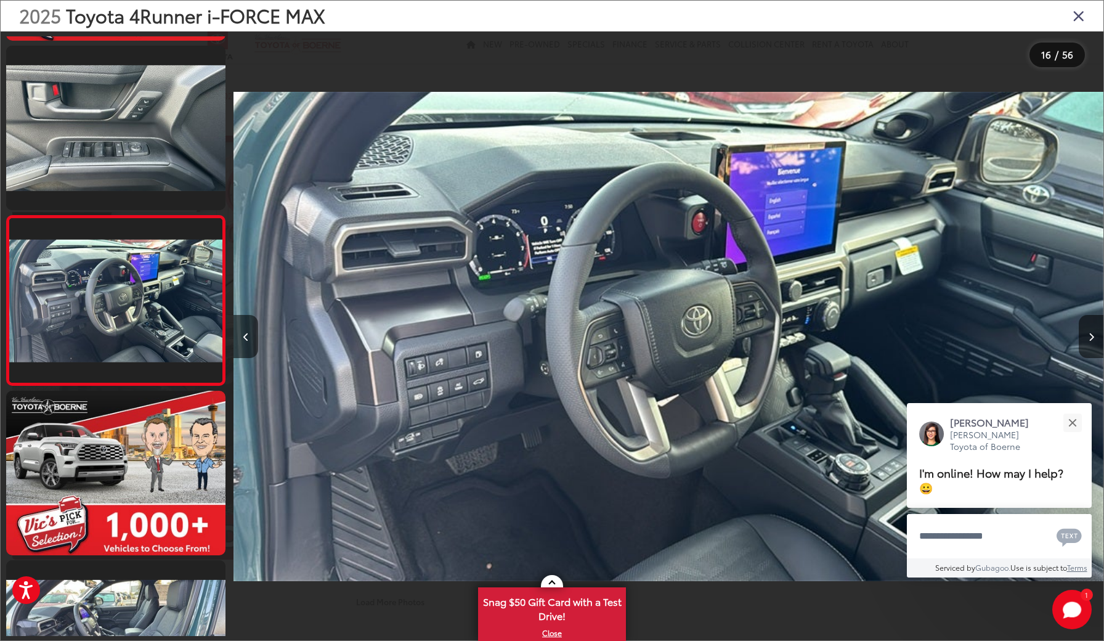
click at [1079, 23] on icon "Close gallery" at bounding box center [1079, 15] width 12 height 16
